Goal: Find contact information: Find contact information

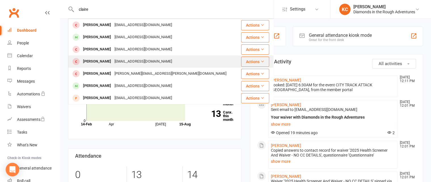
type input "claire"
click at [104, 60] on div "[PERSON_NAME]" at bounding box center [96, 62] width 31 height 8
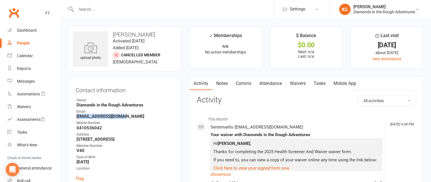
drag, startPoint x: 124, startPoint y: 117, endPoint x: 76, endPoint y: 115, distance: 47.9
click at [76, 115] on li "Email [EMAIL_ADDRESS][DOMAIN_NAME]" at bounding box center [125, 114] width 98 height 10
copy strong "[EMAIL_ADDRESS][DOMAIN_NAME]"
drag, startPoint x: 101, startPoint y: 128, endPoint x: 77, endPoint y: 130, distance: 23.9
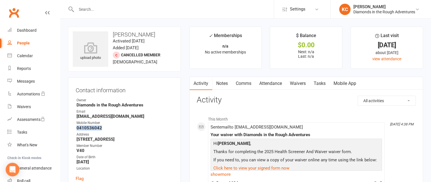
click at [77, 130] on strong "0410536042" at bounding box center [125, 128] width 97 height 5
copy strong "0410536042"
